Goal: Transaction & Acquisition: Book appointment/travel/reservation

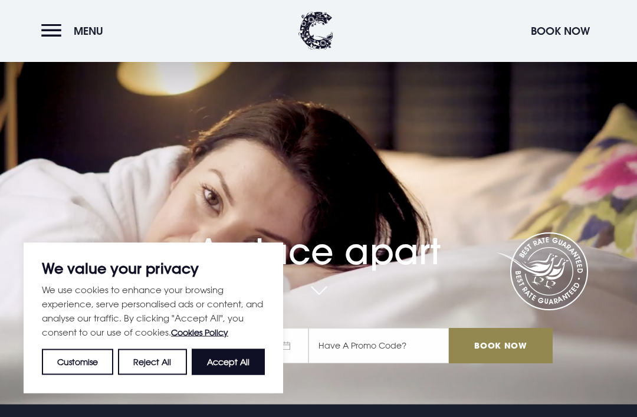
scroll to position [12, 0]
click at [232, 365] on button "Accept All" at bounding box center [228, 362] width 73 height 26
checkbox input "true"
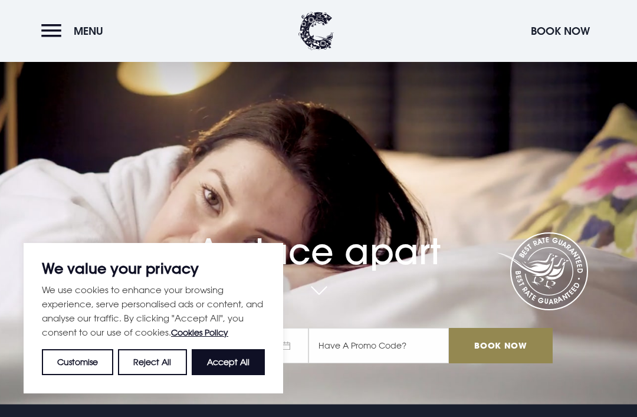
checkbox input "true"
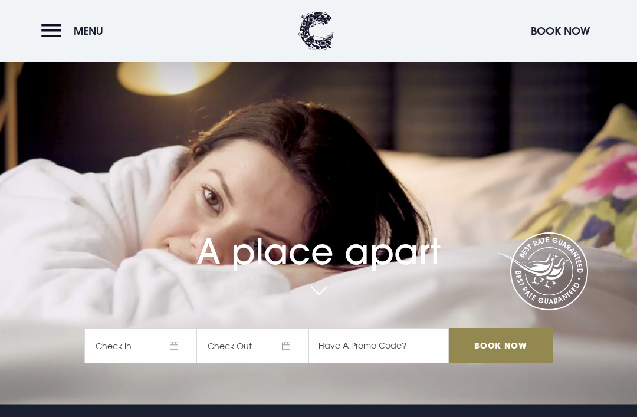
scroll to position [0, 0]
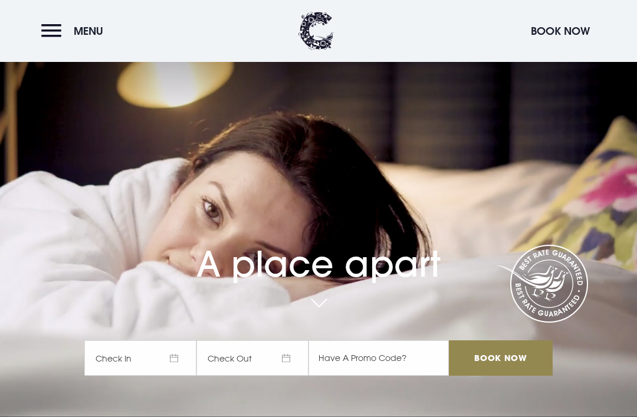
click at [85, 27] on span "Menu" at bounding box center [88, 31] width 29 height 14
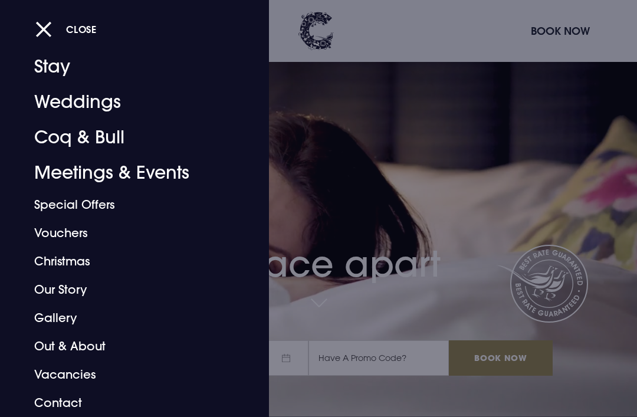
scroll to position [27, 0]
click at [45, 24] on button "Close" at bounding box center [65, 29] width 61 height 24
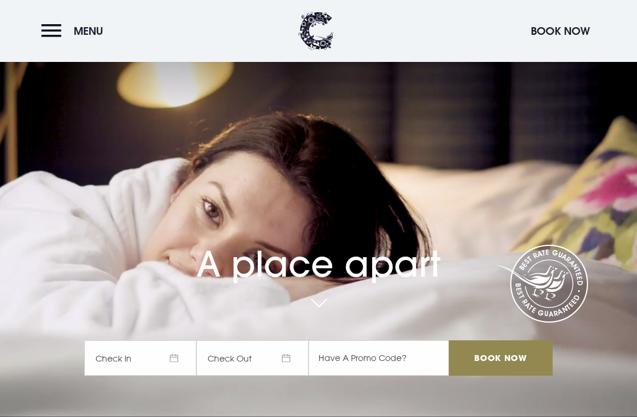
click at [176, 376] on span "Check In" at bounding box center [140, 357] width 112 height 35
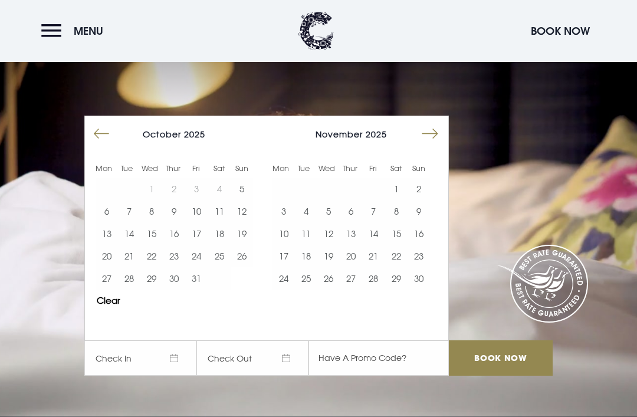
click at [197, 245] on button "17" at bounding box center [196, 233] width 22 height 22
click at [239, 336] on div "Mon Tue Wed Thur Fri Sat Sun Mon Tue Wed Thur Fri Sat Sun [DATE] 1 2 3 4 5 6 7 …" at bounding box center [266, 228] width 365 height 225
click at [229, 290] on td at bounding box center [219, 278] width 22 height 22
click at [195, 245] on button "17" at bounding box center [196, 233] width 22 height 22
click at [201, 245] on button "17" at bounding box center [196, 233] width 22 height 22
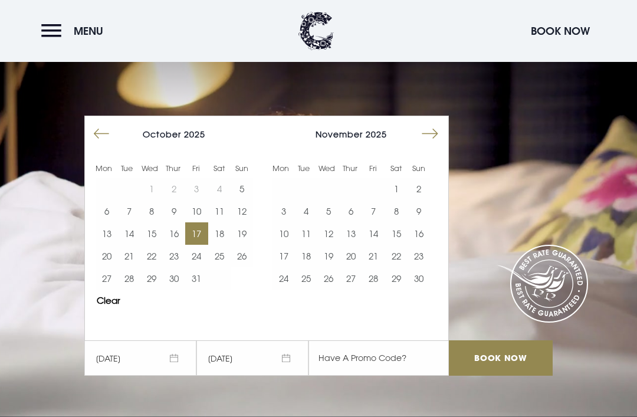
click at [120, 305] on button "Clear" at bounding box center [109, 300] width 24 height 9
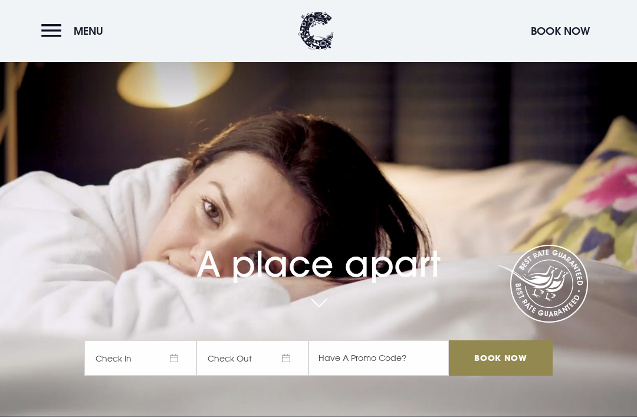
click at [176, 376] on span "Check In" at bounding box center [140, 357] width 112 height 35
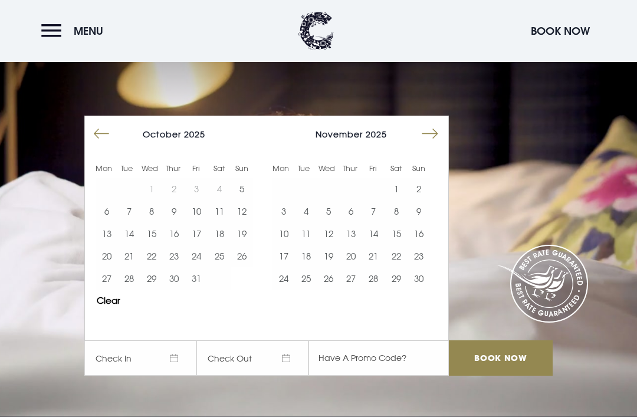
click at [376, 245] on button "14" at bounding box center [373, 233] width 22 height 22
click at [396, 245] on button "15" at bounding box center [396, 233] width 22 height 22
click at [377, 245] on button "14" at bounding box center [373, 233] width 22 height 22
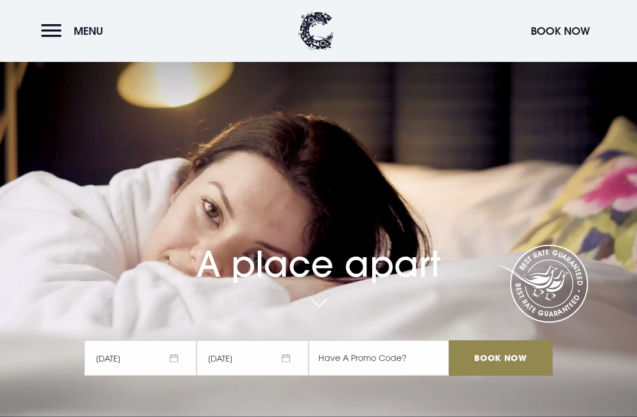
click at [294, 376] on span "[DATE]" at bounding box center [252, 357] width 112 height 35
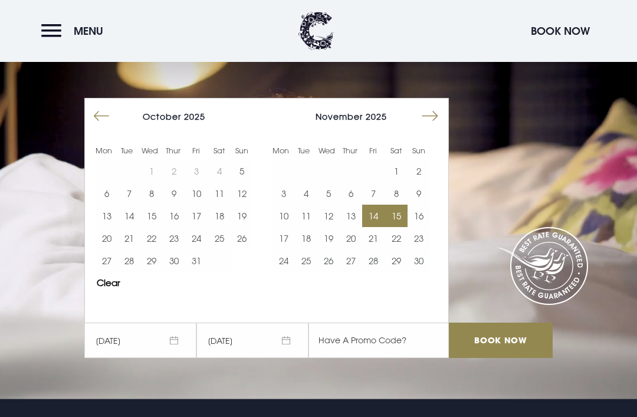
scroll to position [19, 0]
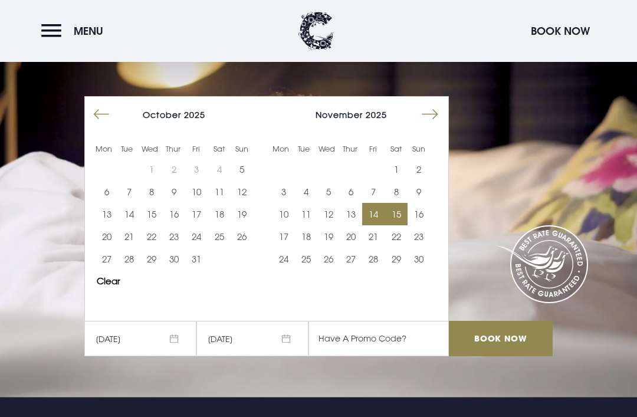
click at [503, 356] on input "Book Now" at bounding box center [501, 338] width 104 height 35
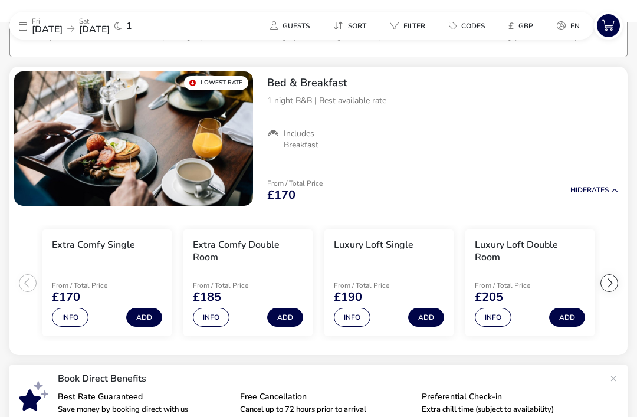
scroll to position [91, 0]
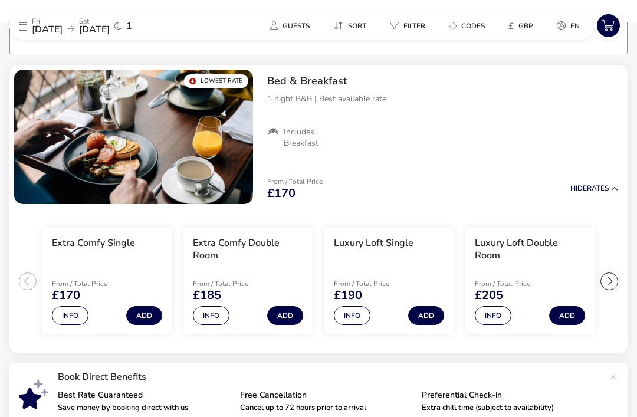
click at [526, 14] on div "Guests Sort Filter Codes £ GBP en" at bounding box center [405, 26] width 377 height 28
click at [524, 22] on span "GBP" at bounding box center [525, 25] width 15 height 9
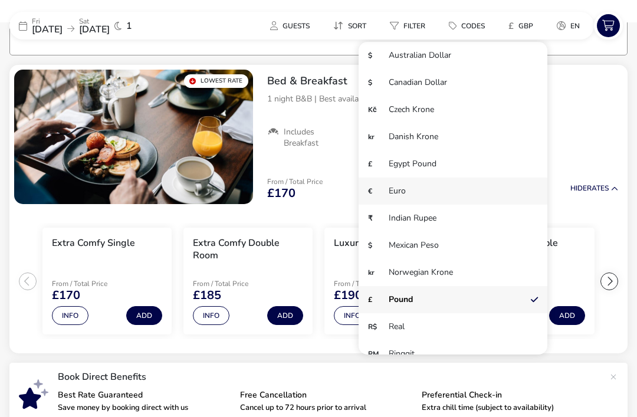
click at [402, 191] on li "€ Euro" at bounding box center [453, 191] width 189 height 27
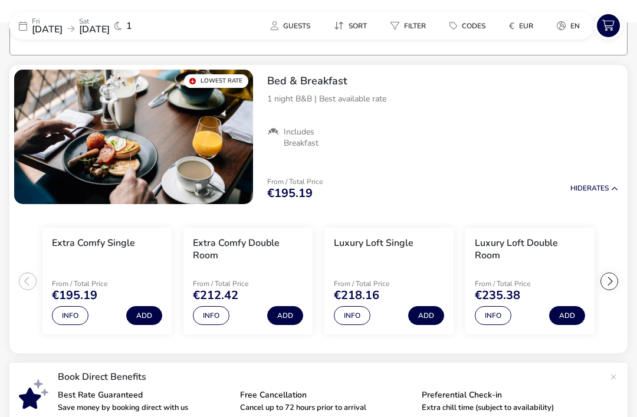
click at [529, 17] on button "€ EUR" at bounding box center [521, 25] width 43 height 17
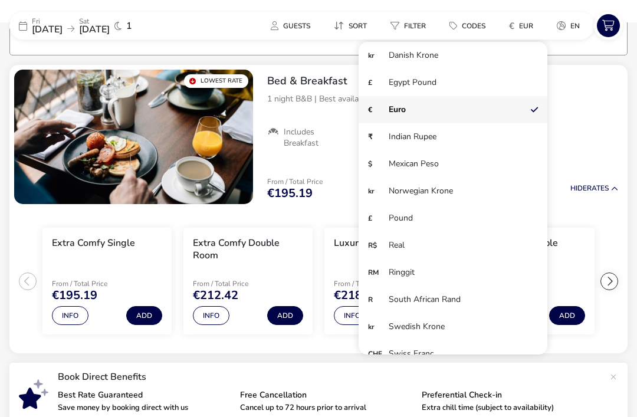
scroll to position [81, 0]
click at [405, 221] on li "£ Pound" at bounding box center [453, 218] width 189 height 27
